Goal: Task Accomplishment & Management: Use online tool/utility

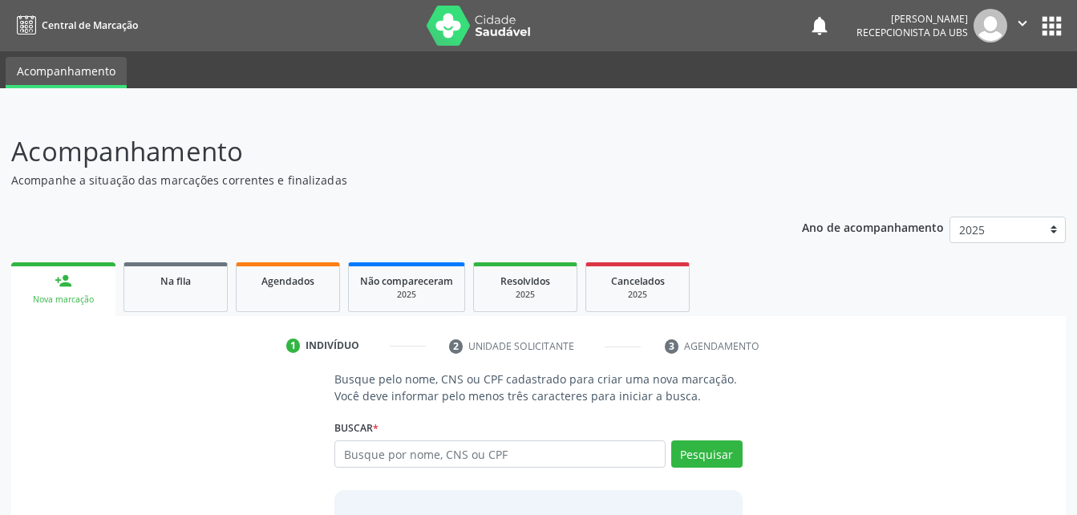
scroll to position [1, 0]
click at [321, 287] on div "Agendados" at bounding box center [288, 279] width 80 height 17
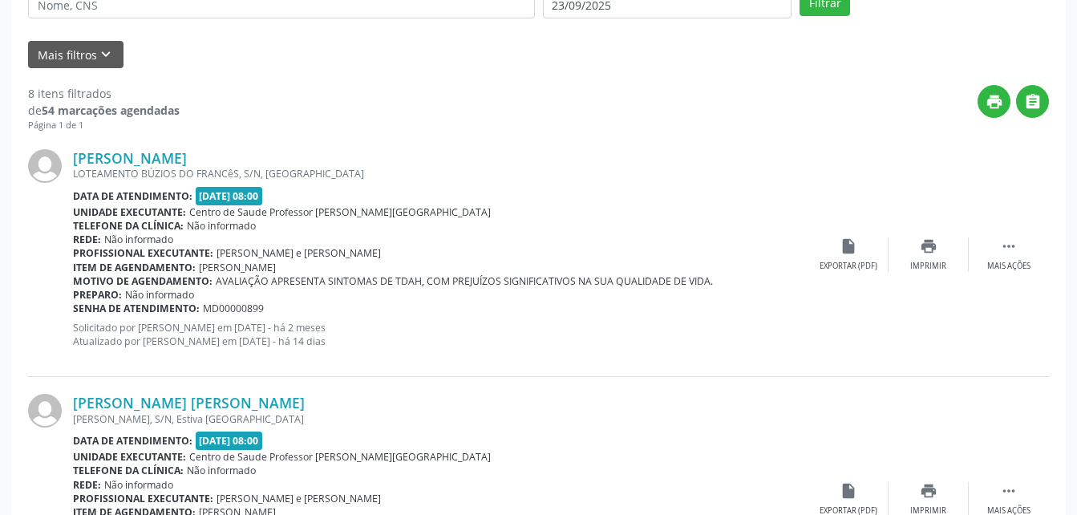
scroll to position [130, 0]
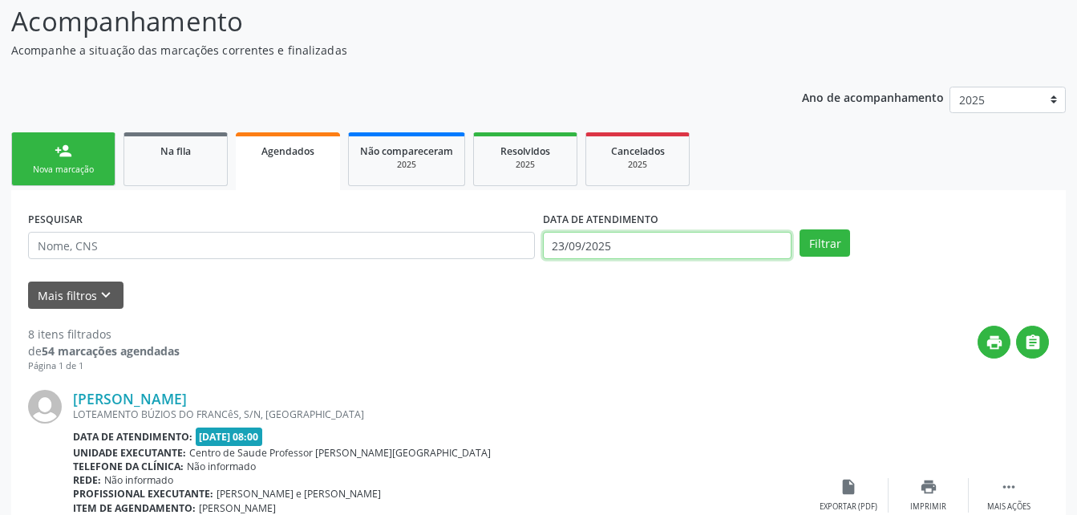
click at [592, 249] on input "23/09/2025" at bounding box center [667, 245] width 249 height 27
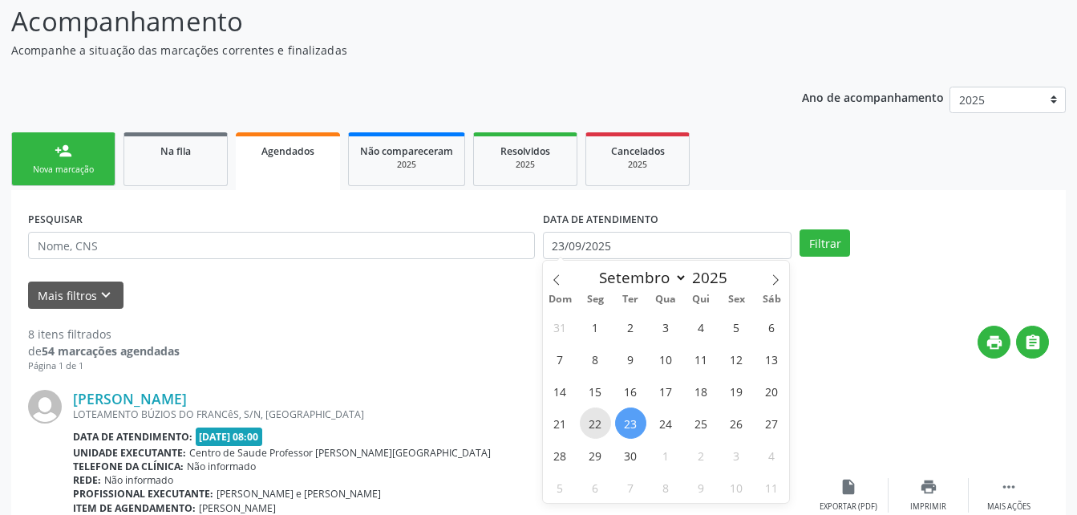
click at [596, 424] on span "22" at bounding box center [595, 422] width 31 height 31
type input "[DATE]"
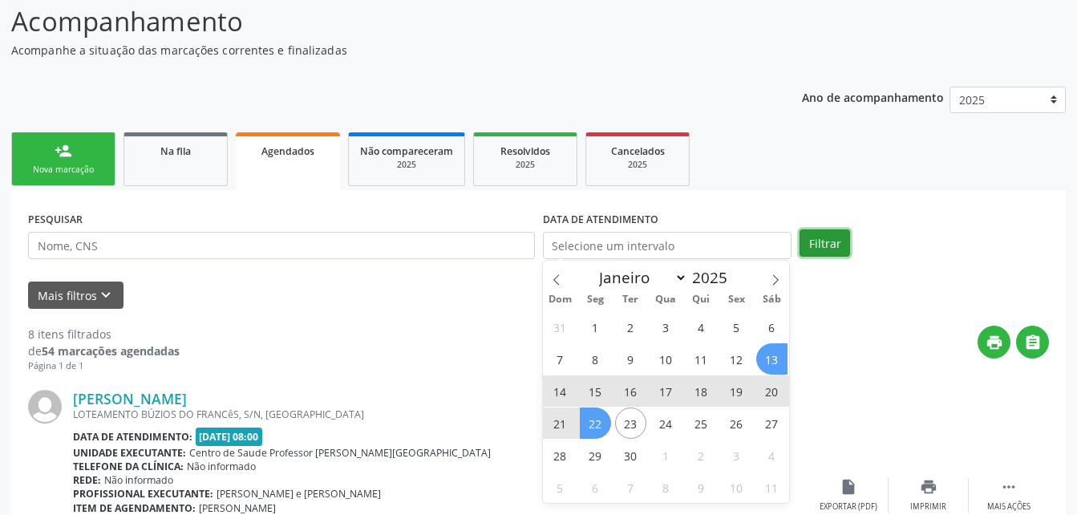
click at [823, 247] on button "Filtrar" at bounding box center [824, 242] width 51 height 27
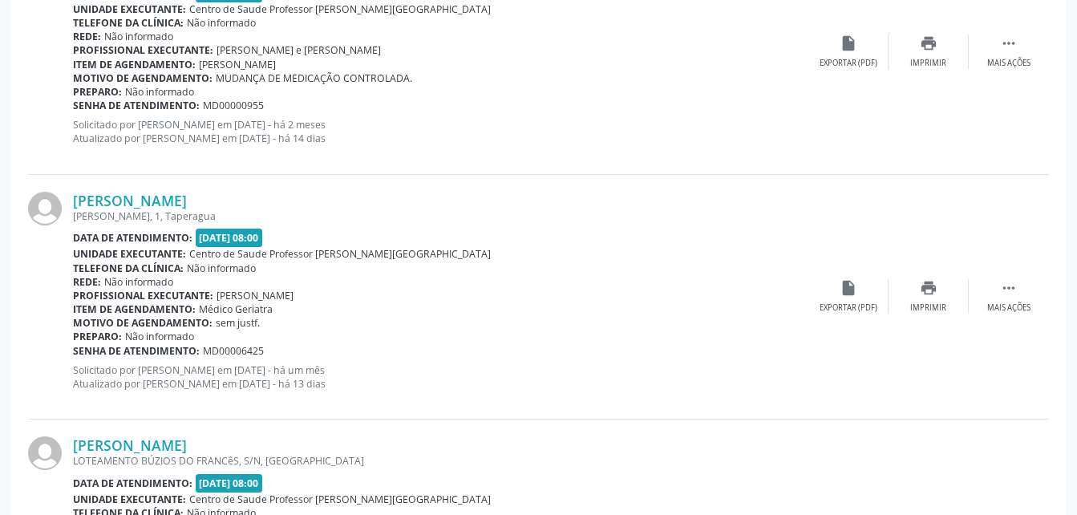
scroll to position [3720, 0]
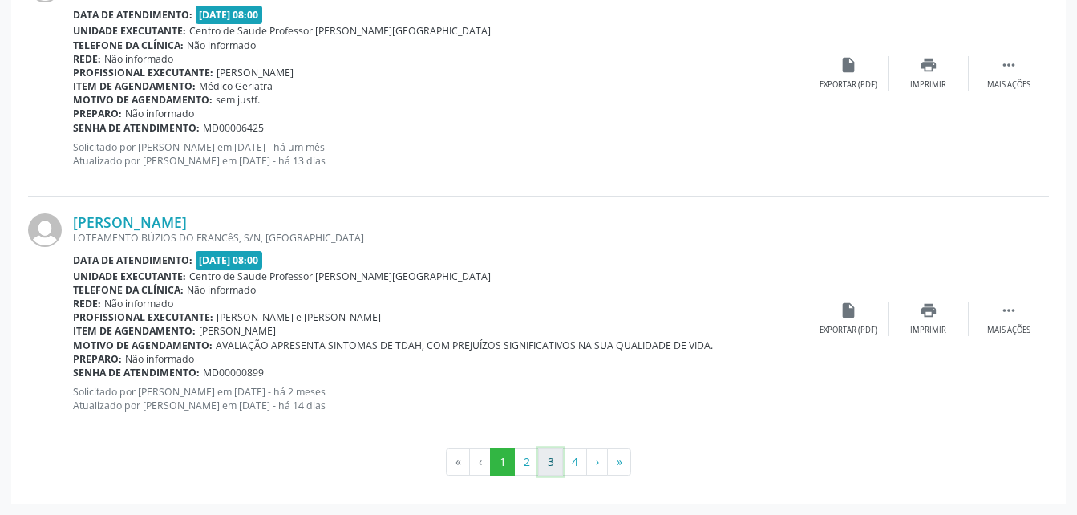
click at [543, 464] on button "3" at bounding box center [550, 461] width 25 height 27
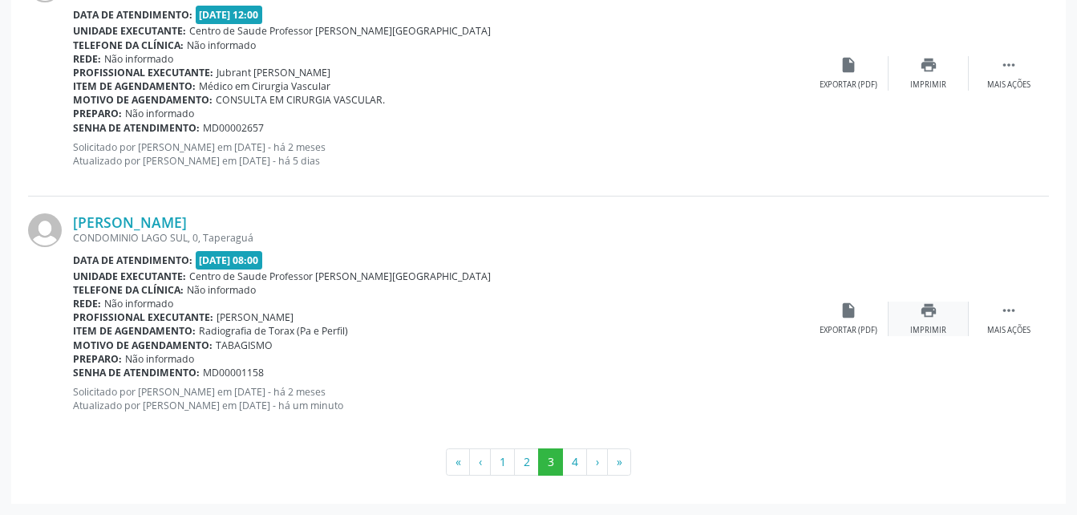
click at [933, 317] on icon "print" at bounding box center [929, 310] width 18 height 18
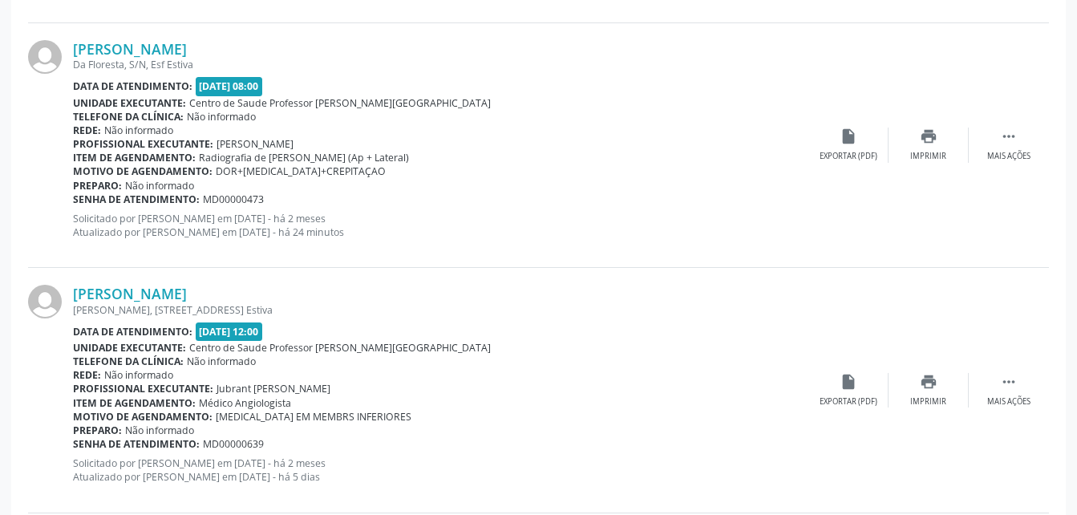
scroll to position [3079, 0]
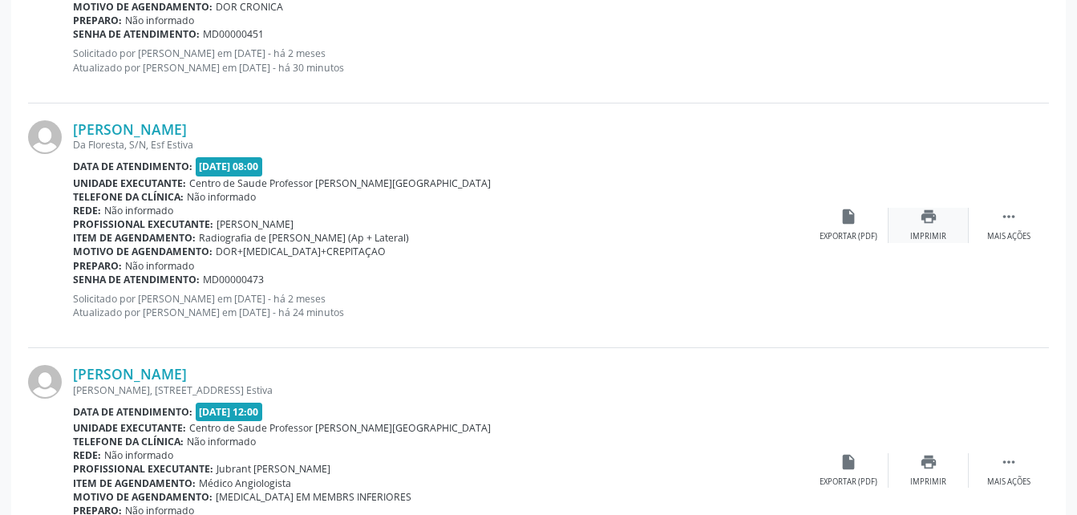
click at [931, 226] on div "print Imprimir" at bounding box center [928, 225] width 80 height 34
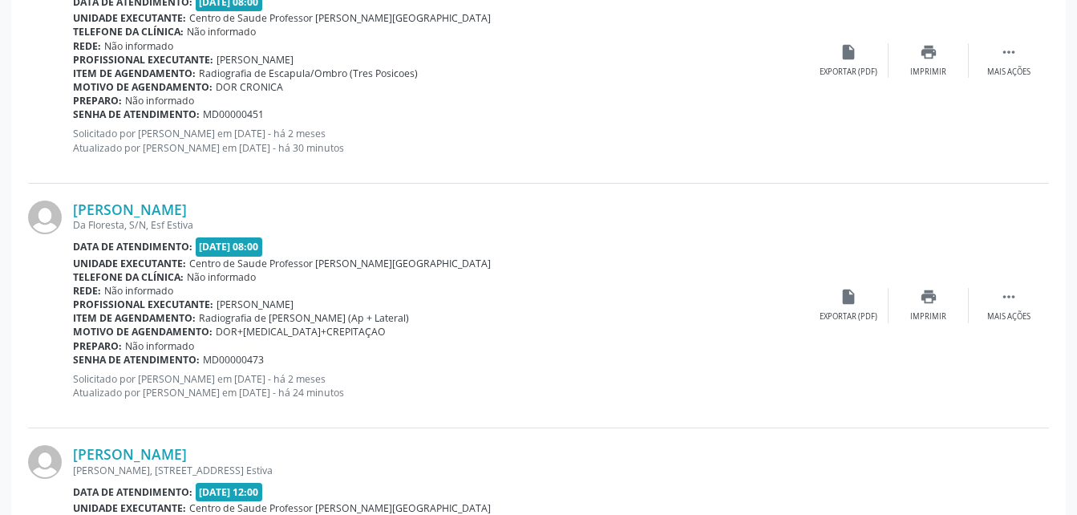
scroll to position [2918, 0]
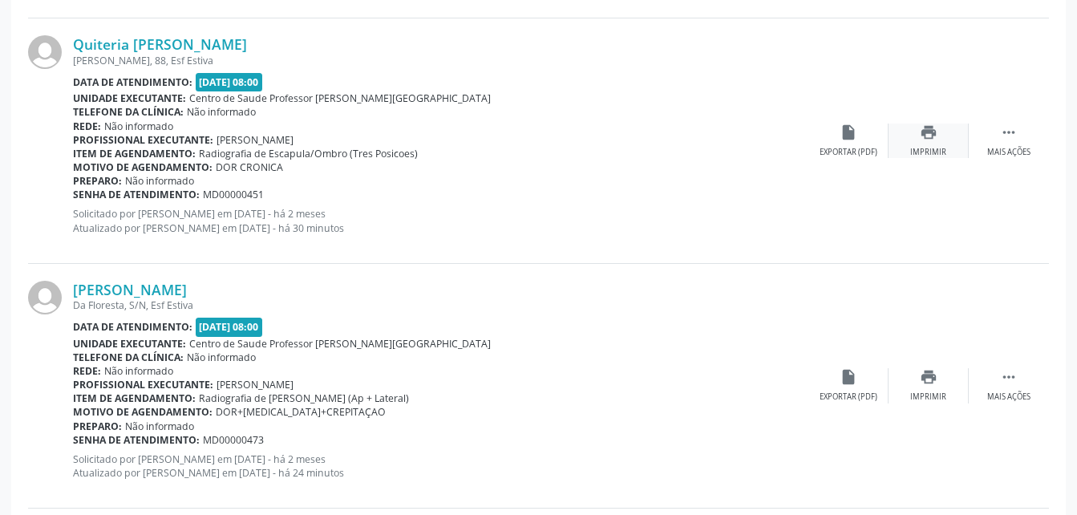
click at [924, 135] on icon "print" at bounding box center [929, 132] width 18 height 18
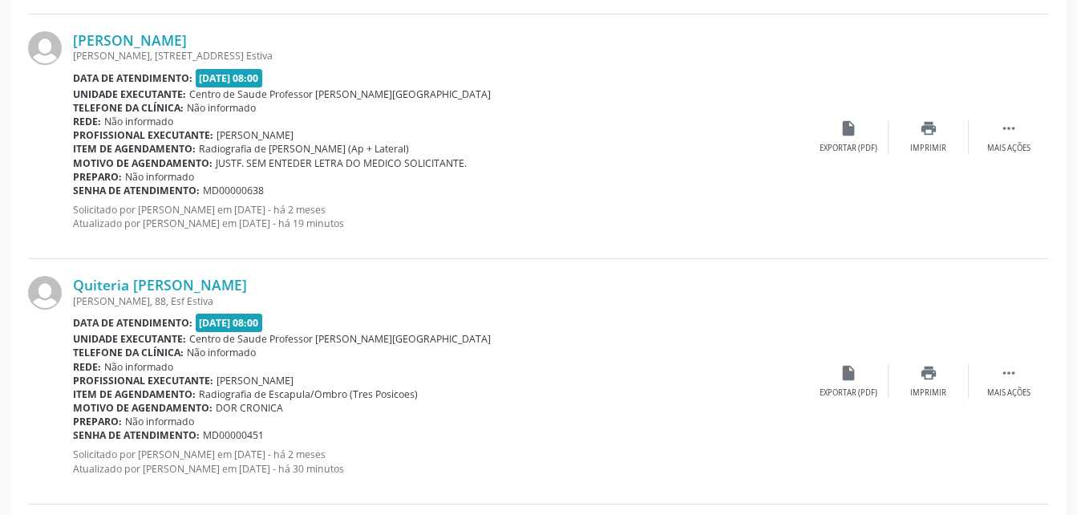
scroll to position [2598, 0]
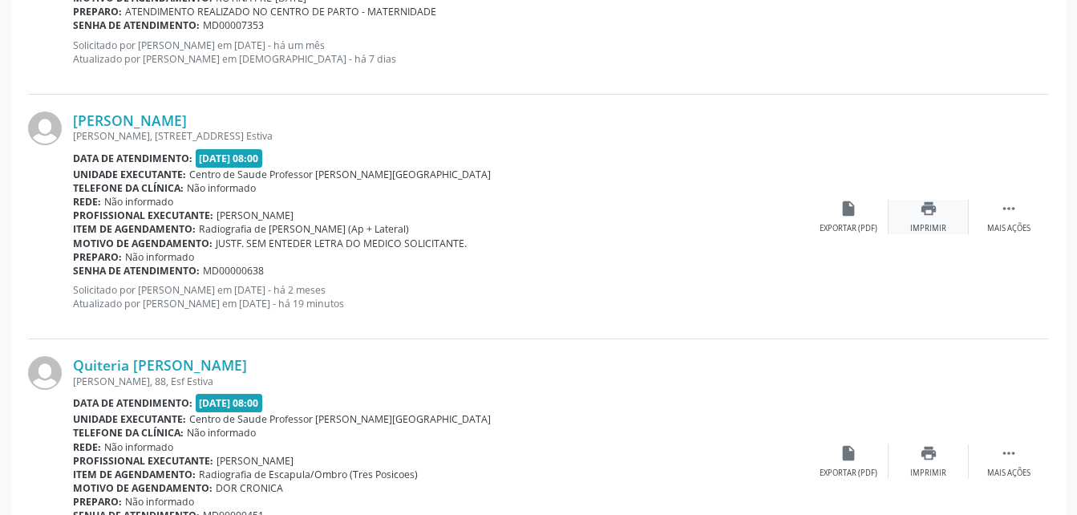
click at [924, 215] on icon "print" at bounding box center [929, 209] width 18 height 18
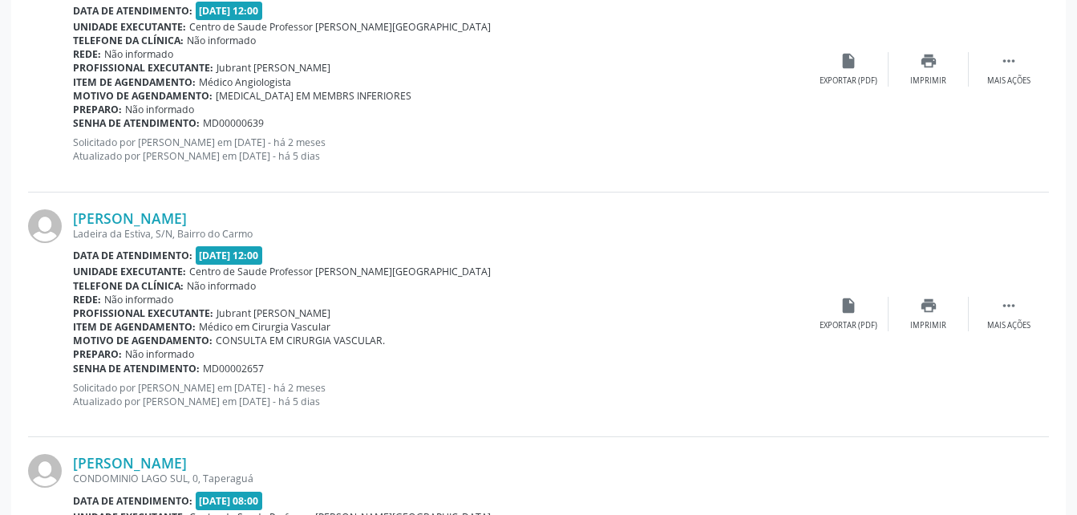
scroll to position [3720, 0]
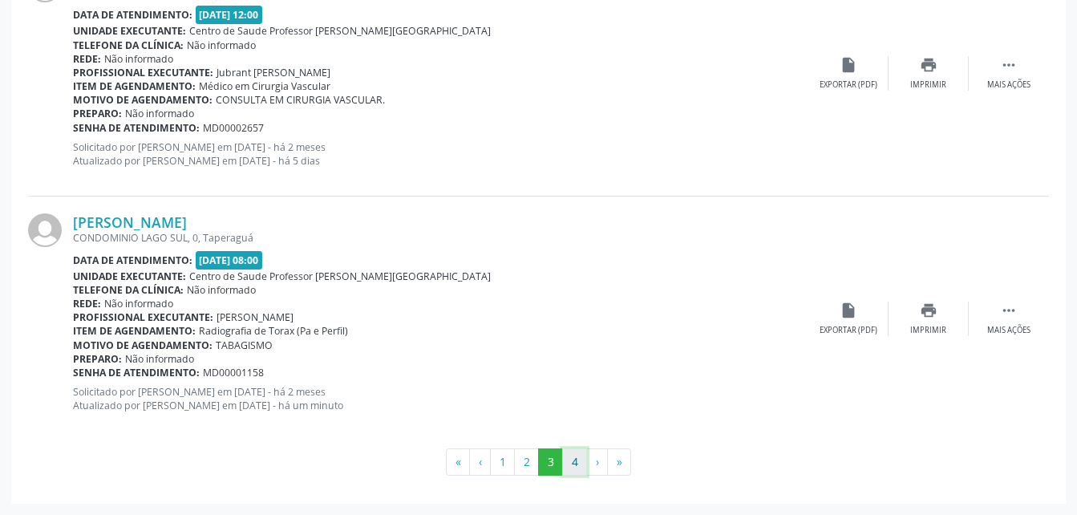
click at [576, 467] on button "4" at bounding box center [574, 461] width 25 height 27
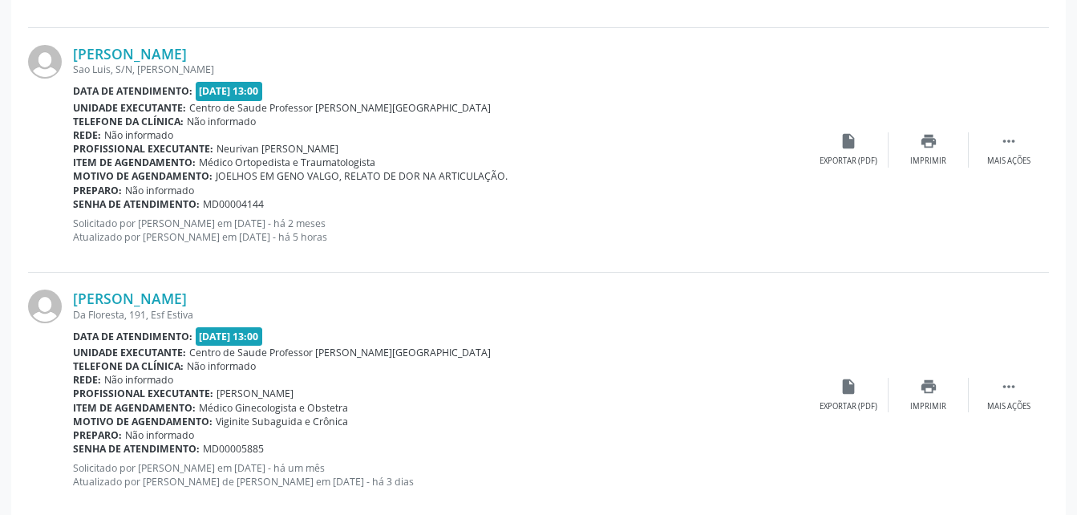
scroll to position [2250, 0]
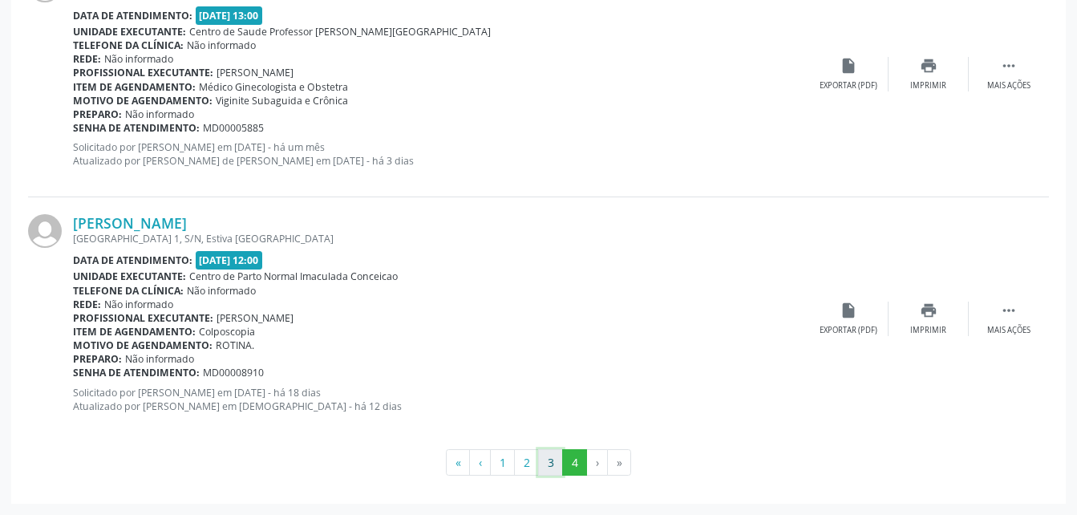
click at [553, 469] on button "3" at bounding box center [550, 462] width 25 height 27
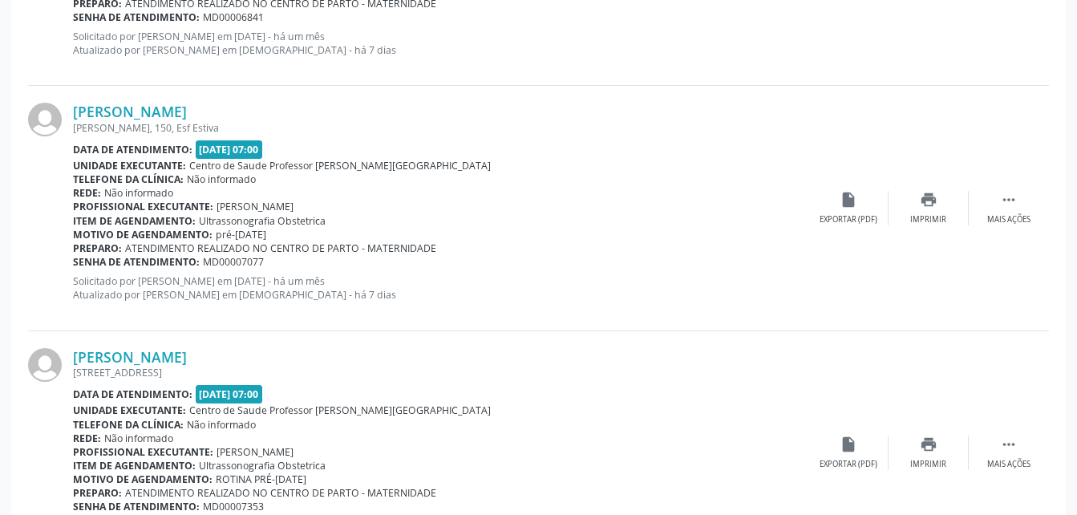
scroll to position [2598, 0]
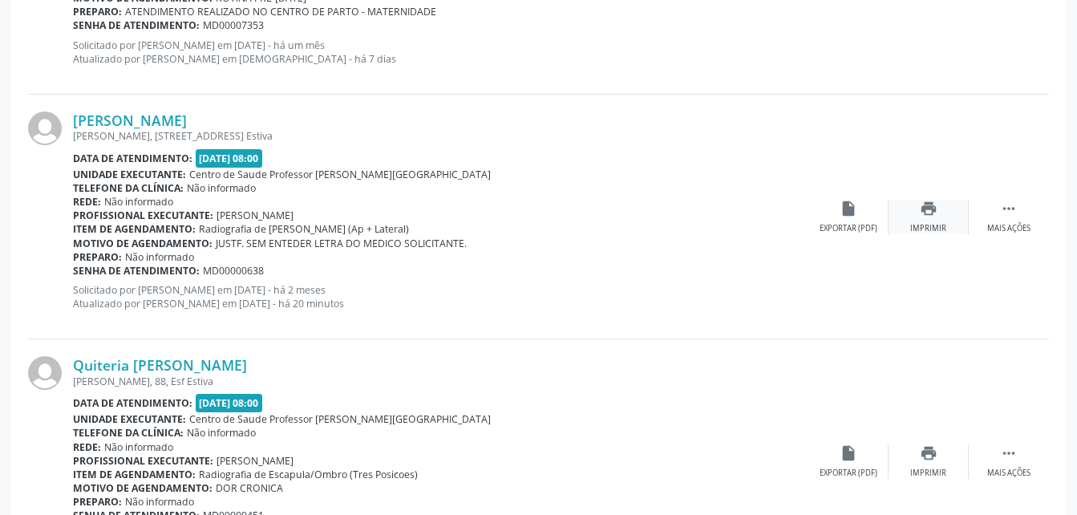
click at [928, 212] on icon "print" at bounding box center [929, 209] width 18 height 18
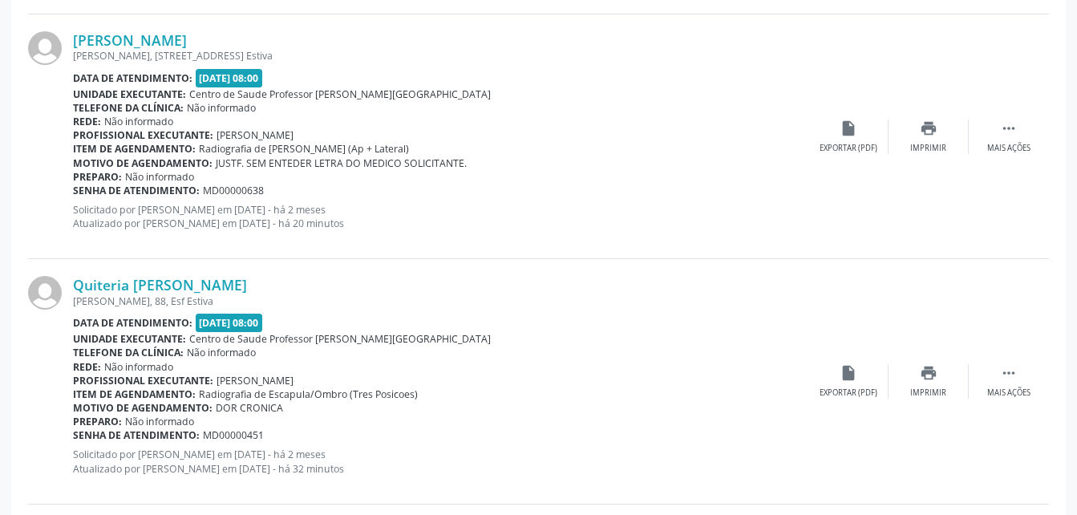
scroll to position [2758, 0]
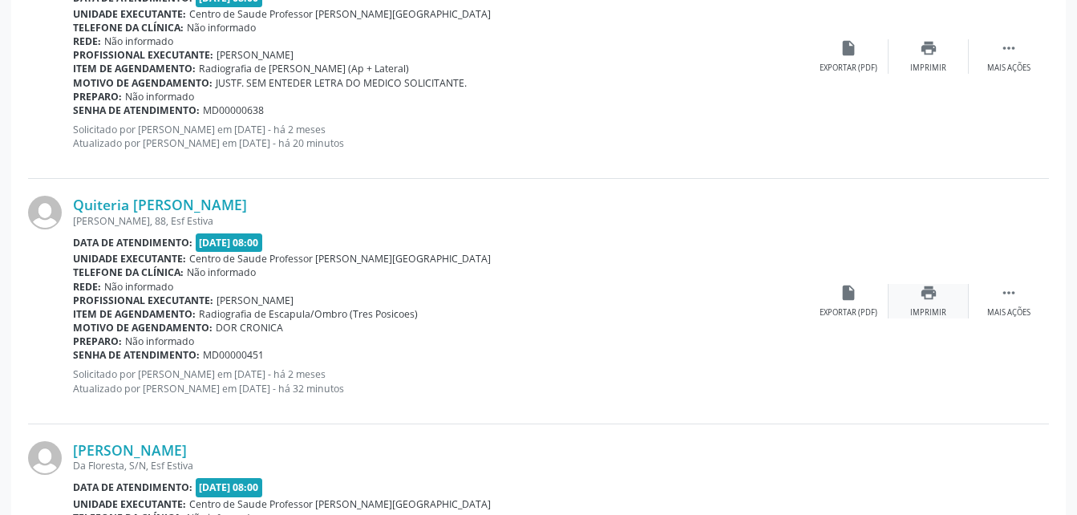
click at [920, 293] on icon "print" at bounding box center [929, 293] width 18 height 18
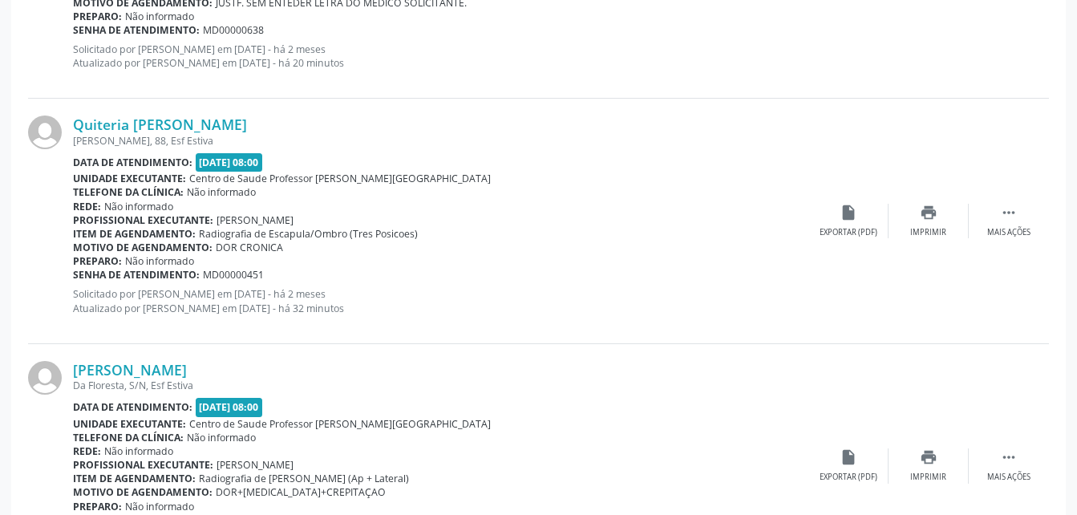
scroll to position [2918, 0]
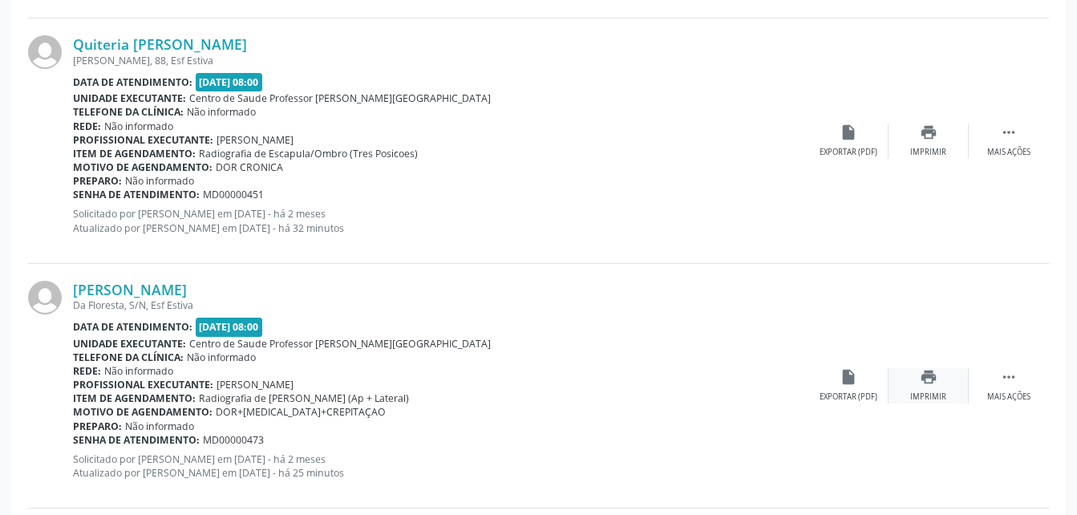
click at [924, 390] on div "print Imprimir" at bounding box center [928, 385] width 80 height 34
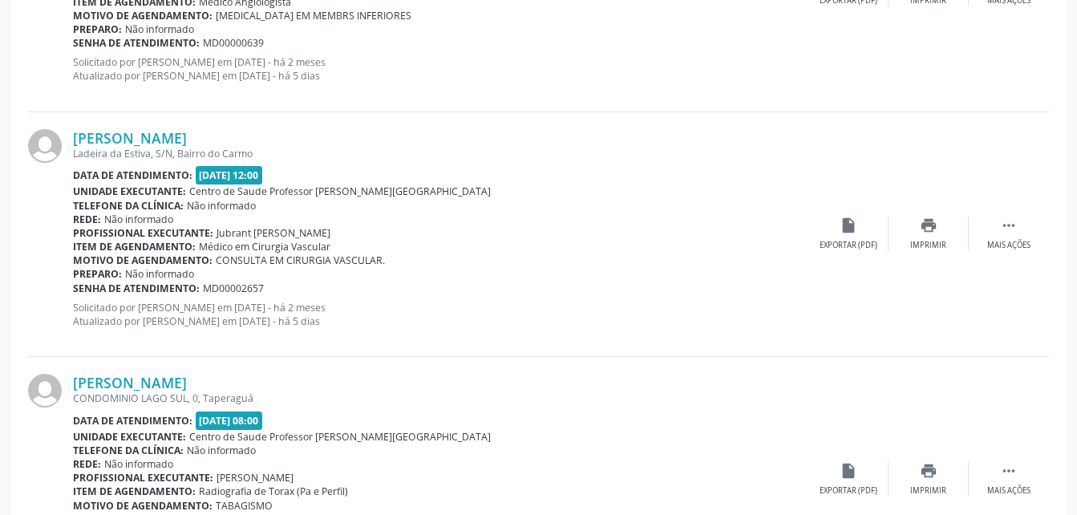
scroll to position [3720, 0]
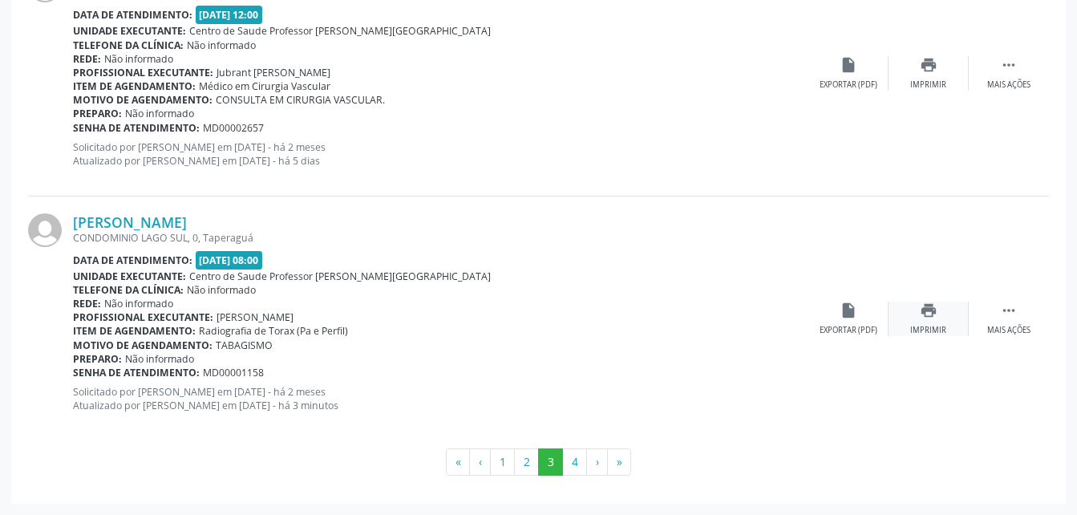
click at [939, 314] on div "print Imprimir" at bounding box center [928, 318] width 80 height 34
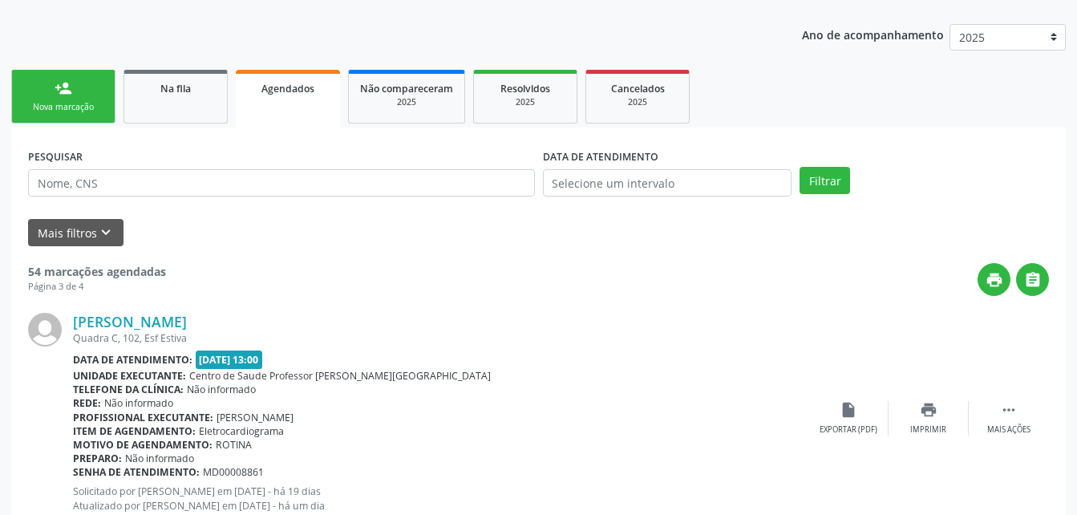
scroll to position [0, 0]
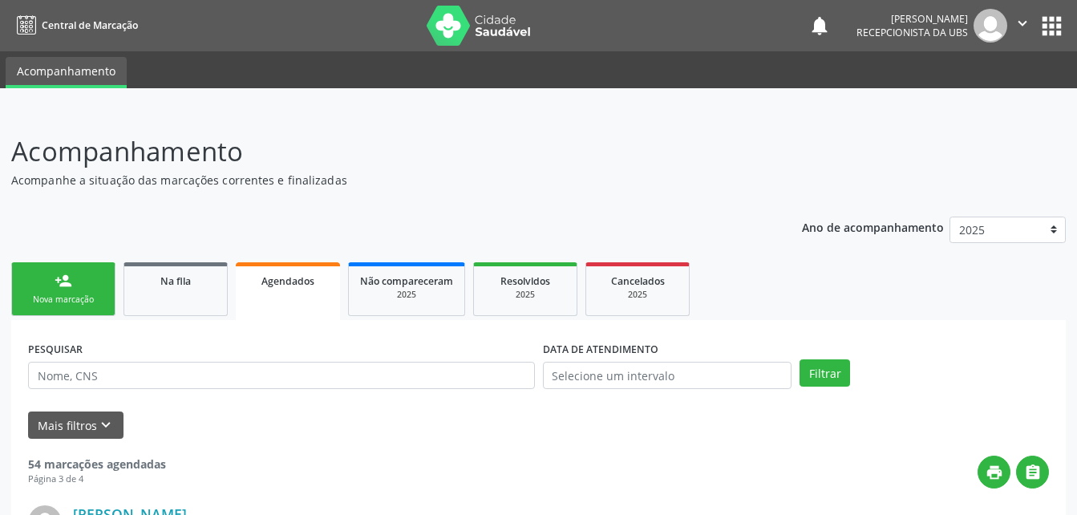
click at [1023, 18] on icon "" at bounding box center [1022, 23] width 18 height 18
click at [1004, 100] on link "Sair" at bounding box center [981, 98] width 111 height 22
